Goal: Browse casually

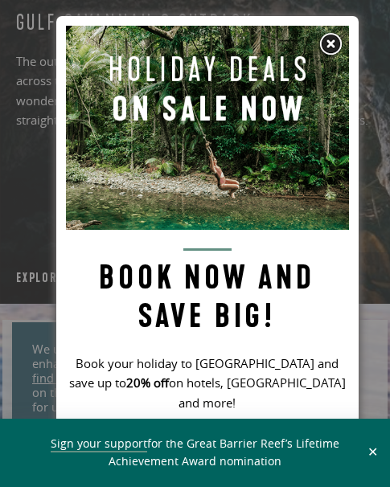
scroll to position [48, 0]
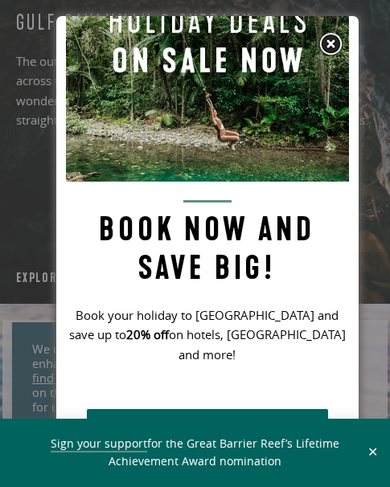
click at [335, 46] on img at bounding box center [331, 44] width 24 height 24
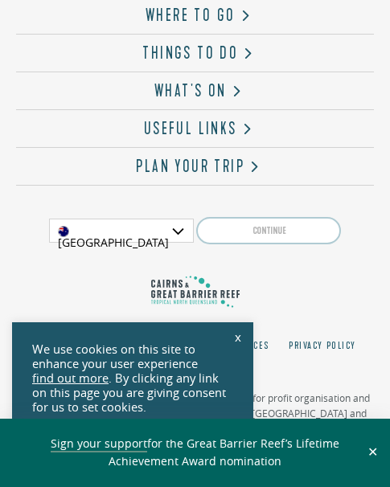
scroll to position [4885, 0]
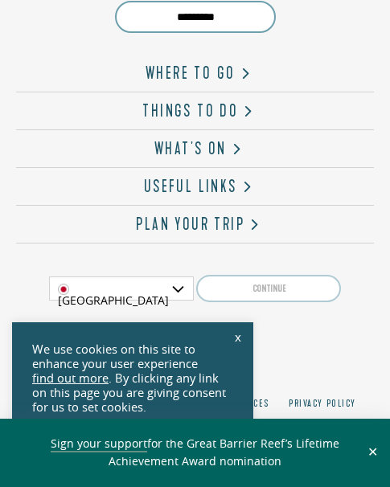
scroll to position [4885, 0]
